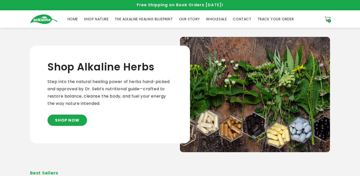
click at [74, 20] on span "HOME" at bounding box center [73, 19] width 11 height 5
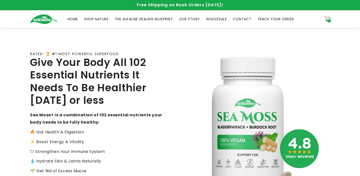
click at [98, 16] on link "SHOP NATURE" at bounding box center [96, 19] width 31 height 11
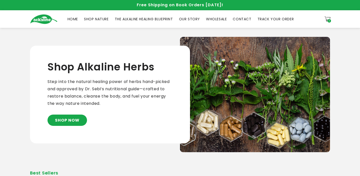
click at [151, 21] on span "THE ALKALINE HEALING BLUEPRINT" at bounding box center [144, 19] width 58 height 5
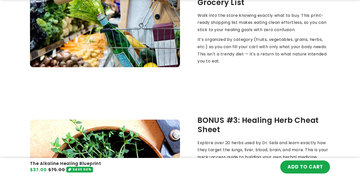
scroll to position [1184, 0]
